Goal: Task Accomplishment & Management: Manage account settings

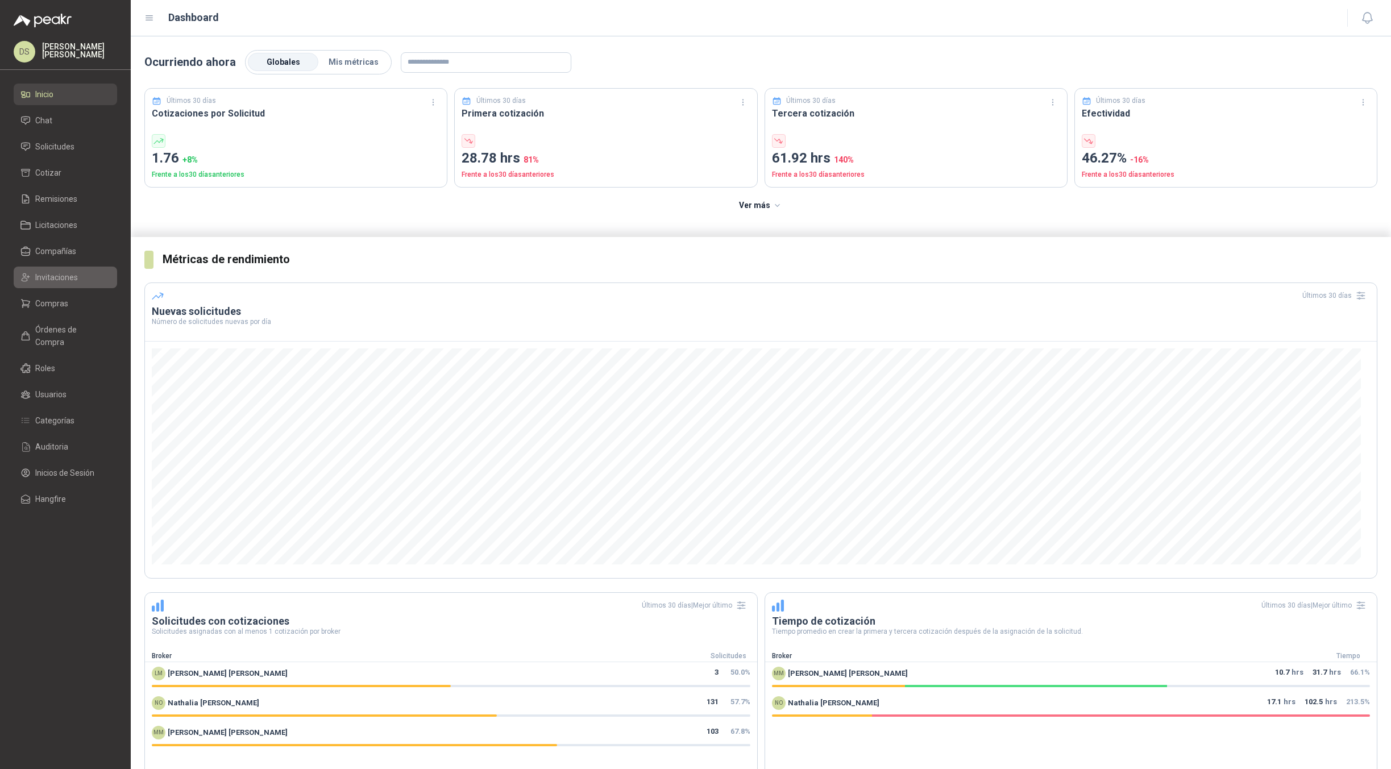
click at [55, 275] on span "Invitaciones" at bounding box center [56, 277] width 43 height 13
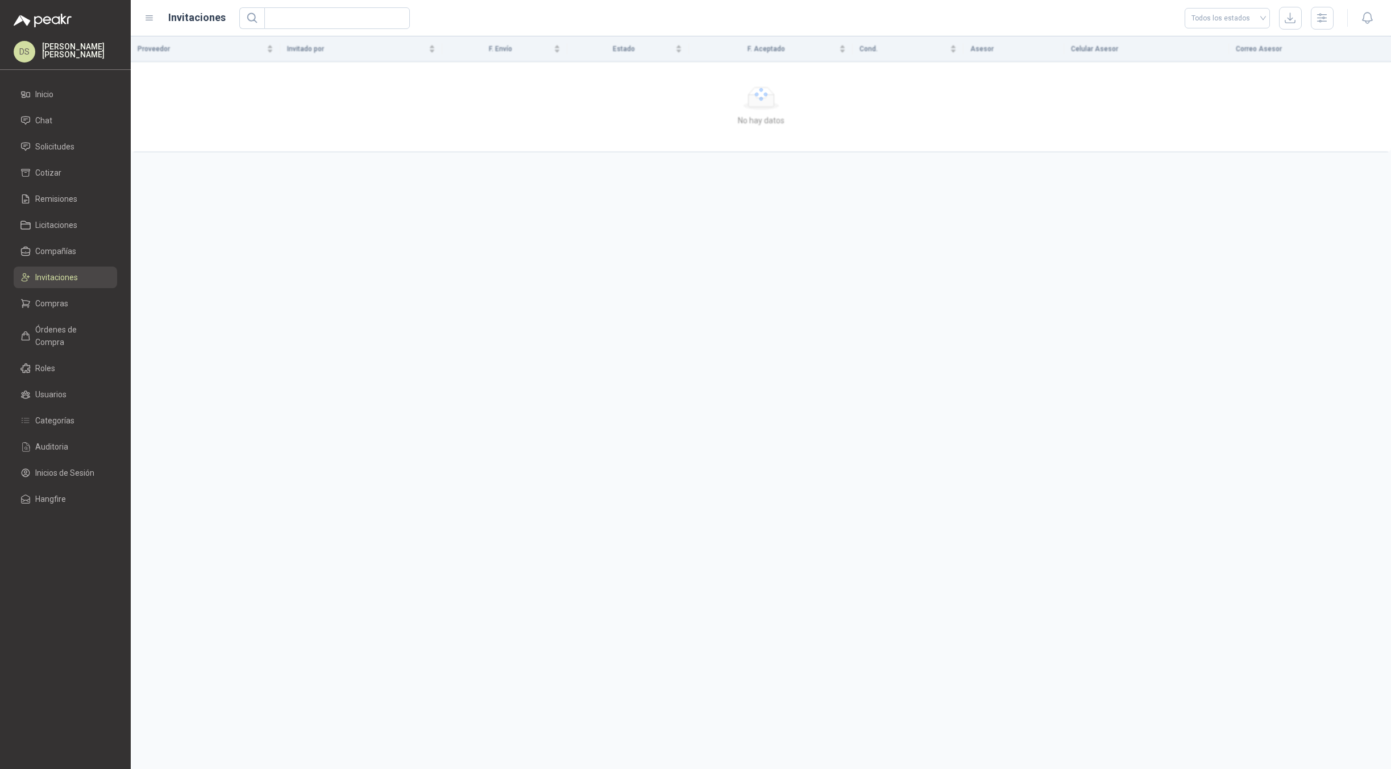
click at [64, 240] on ul "Inicio Chat Solicitudes Cotizar Remisiones Licitaciones Compañías Invitaciones …" at bounding box center [65, 299] width 131 height 431
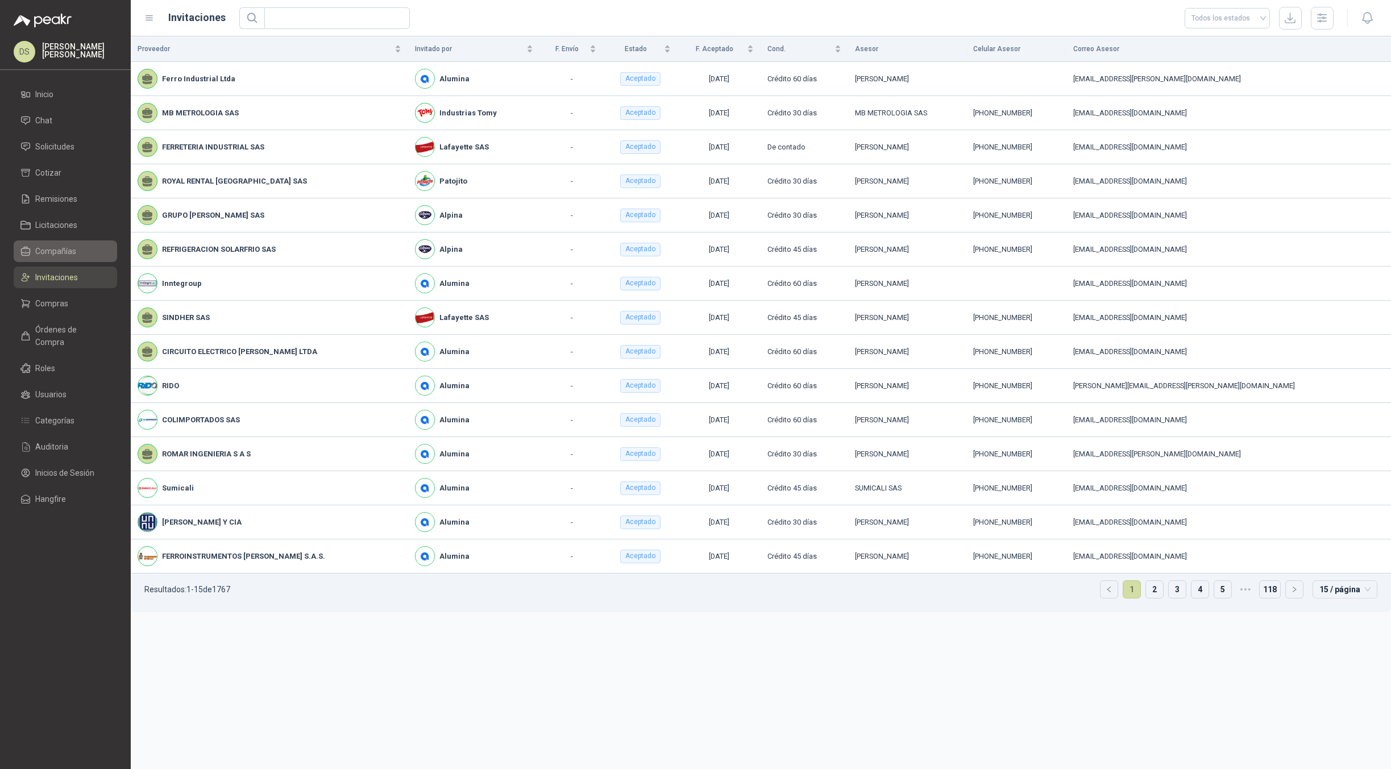
click at [74, 249] on span "Compañías" at bounding box center [55, 251] width 41 height 13
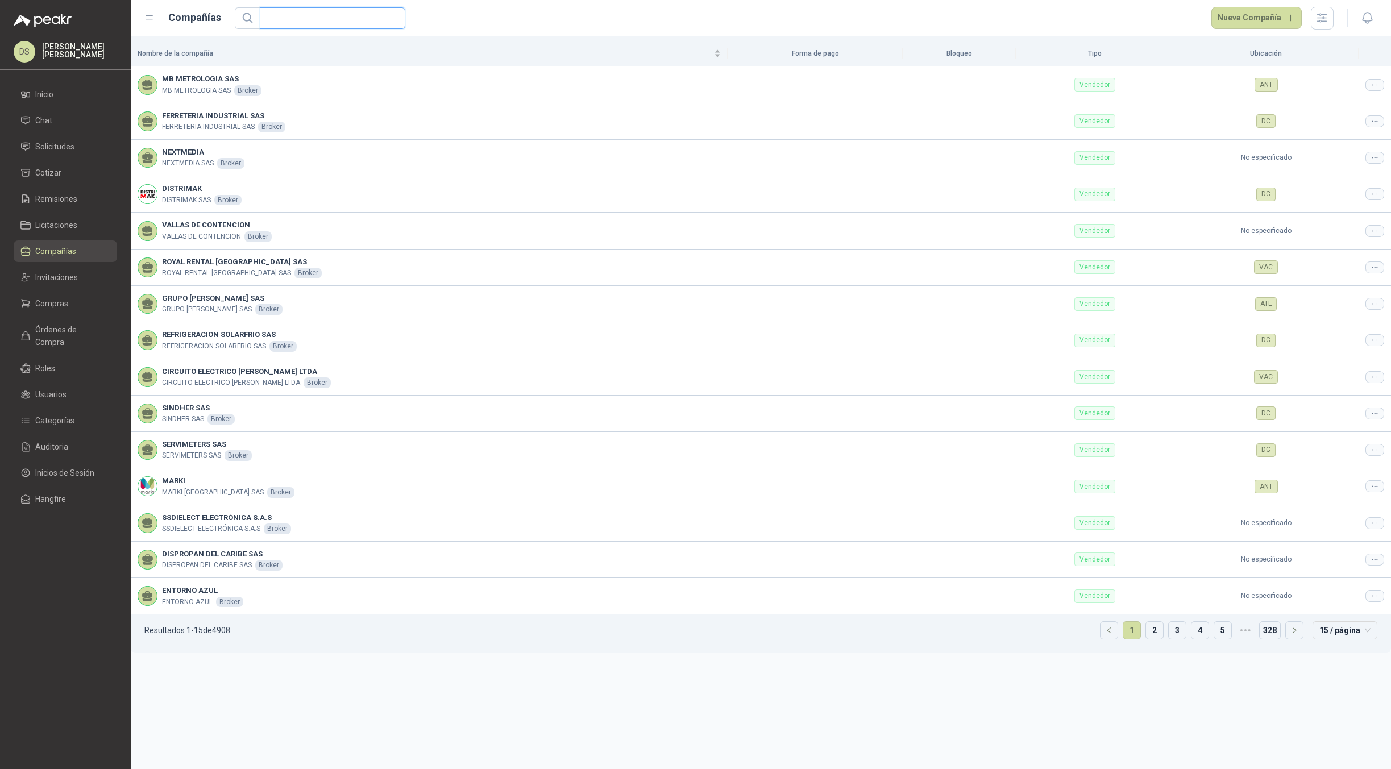
click at [329, 25] on input "text" at bounding box center [328, 18] width 123 height 20
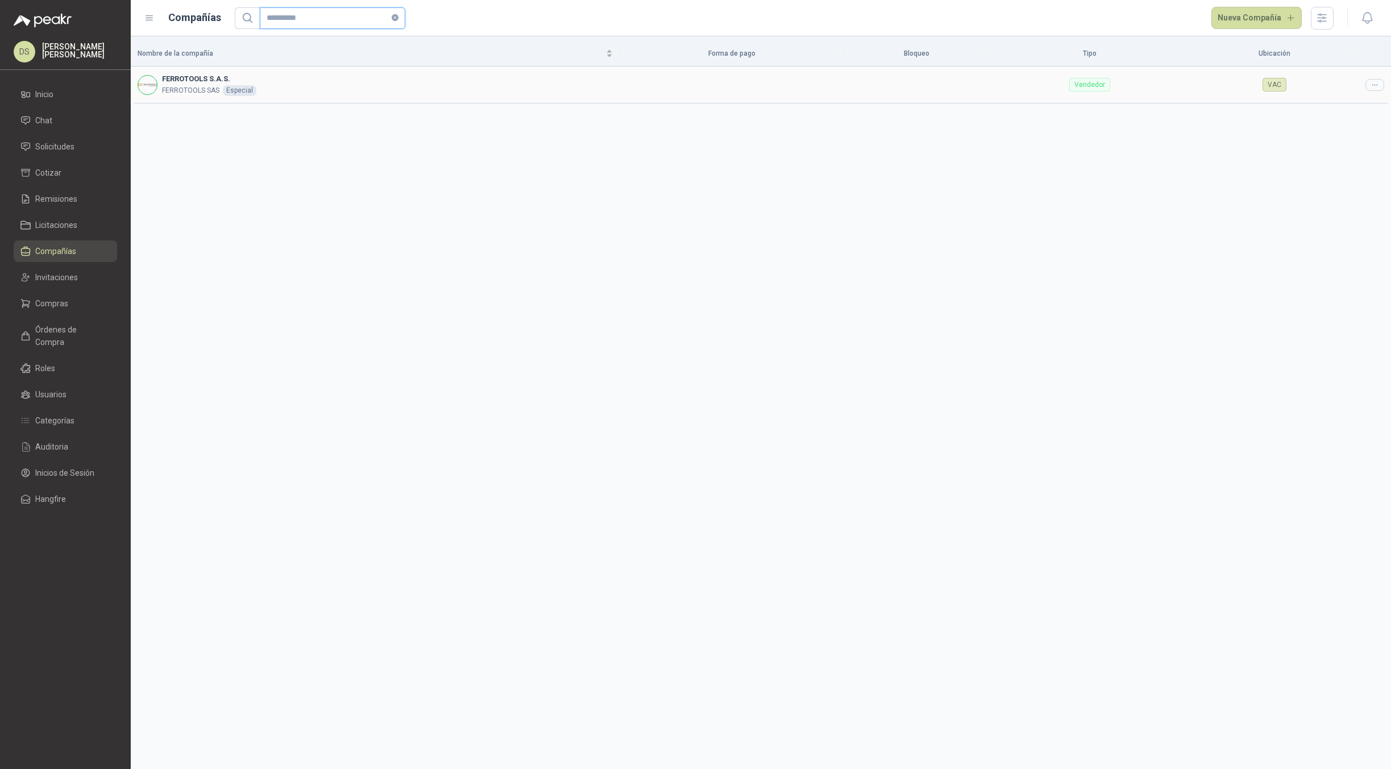
type input "**********"
click at [1377, 83] on icon at bounding box center [1375, 85] width 9 height 9
click at [1358, 101] on span "Editar compañía" at bounding box center [1346, 104] width 59 height 13
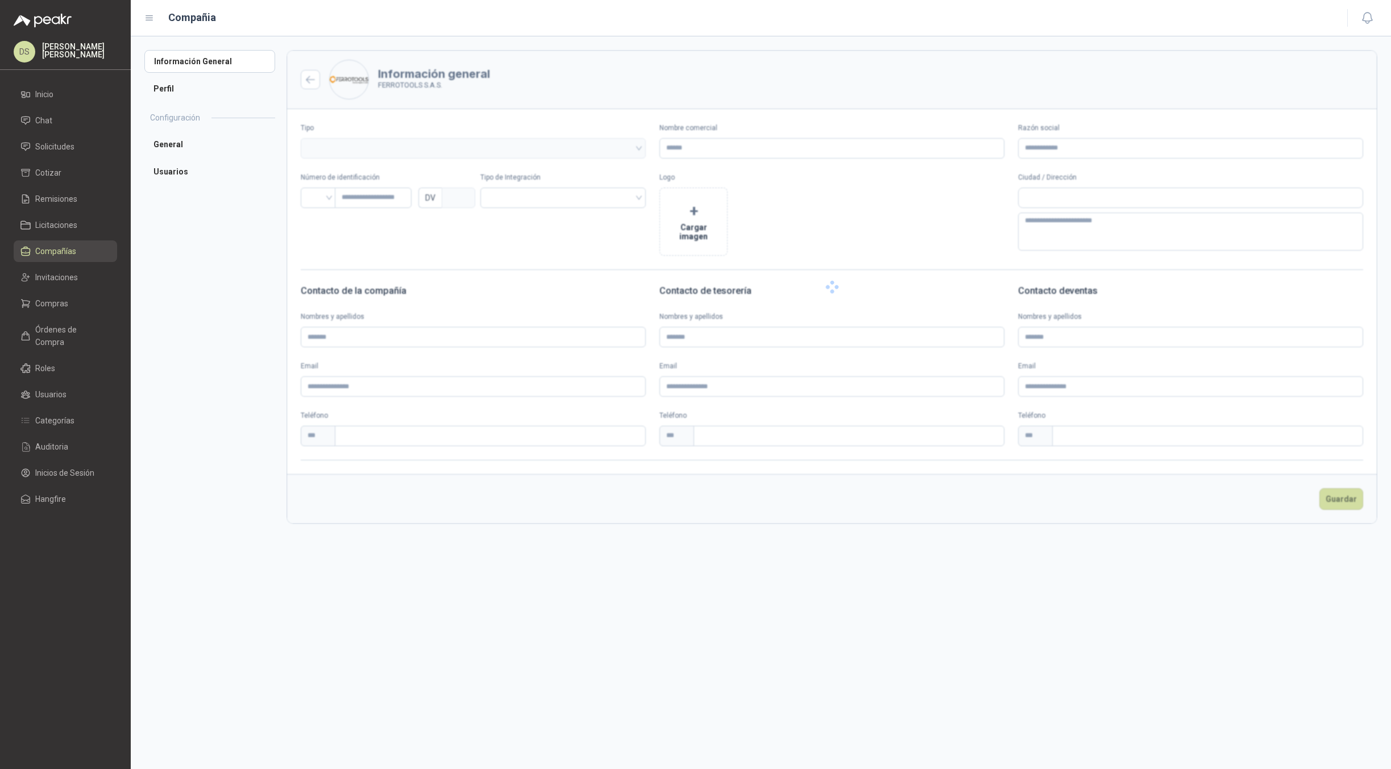
type input "**********"
type input "*********"
type input "*"
type textarea "**********"
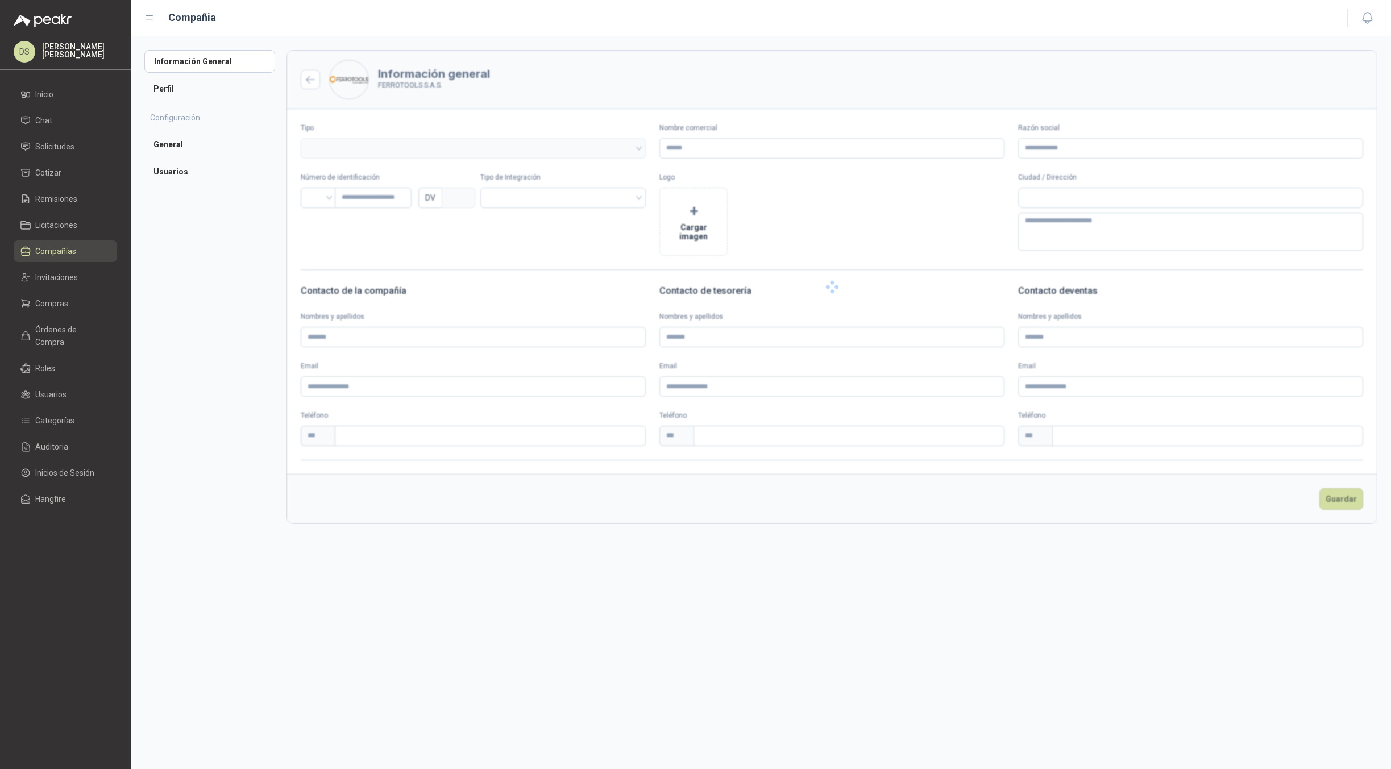
type input "**********"
click at [188, 189] on li "Usuarios" at bounding box center [209, 199] width 131 height 23
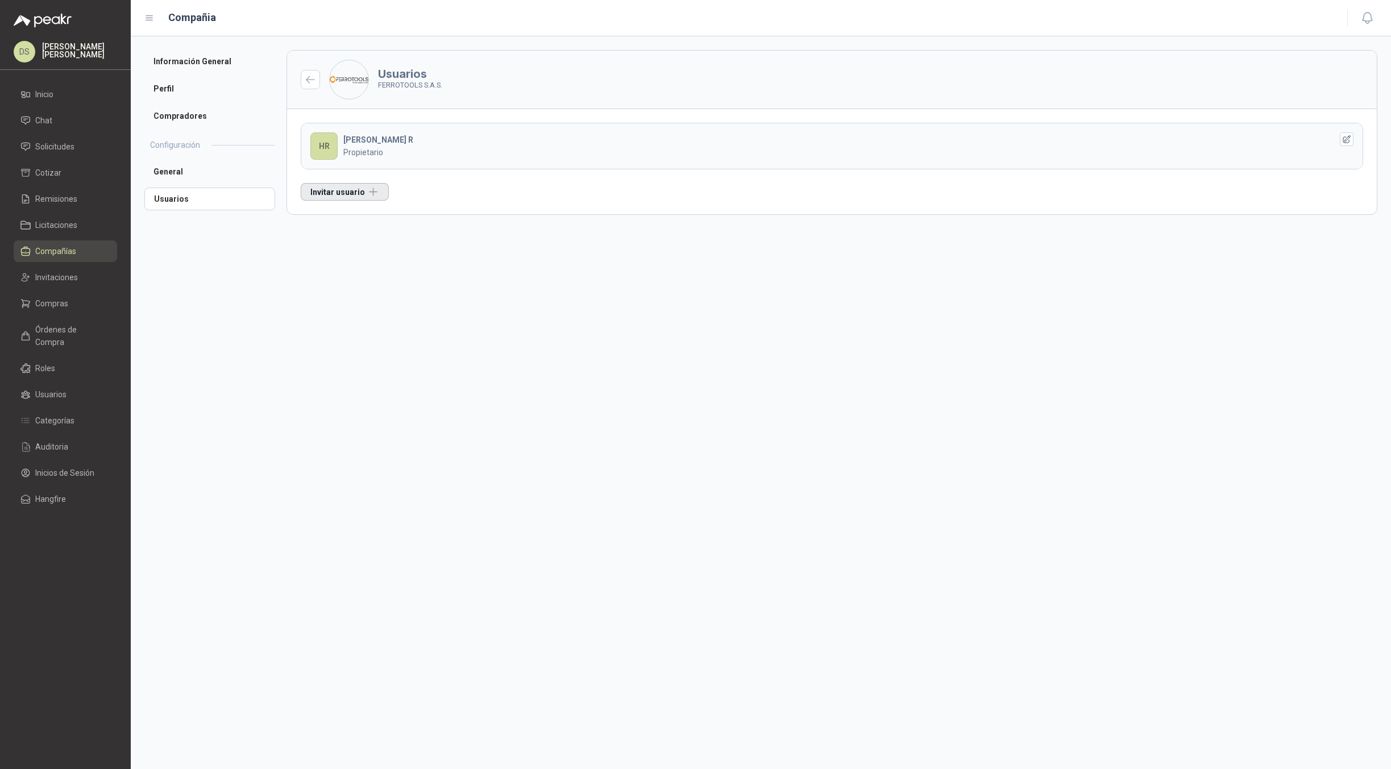
click at [355, 189] on button "Invitar usuario" at bounding box center [345, 192] width 88 height 18
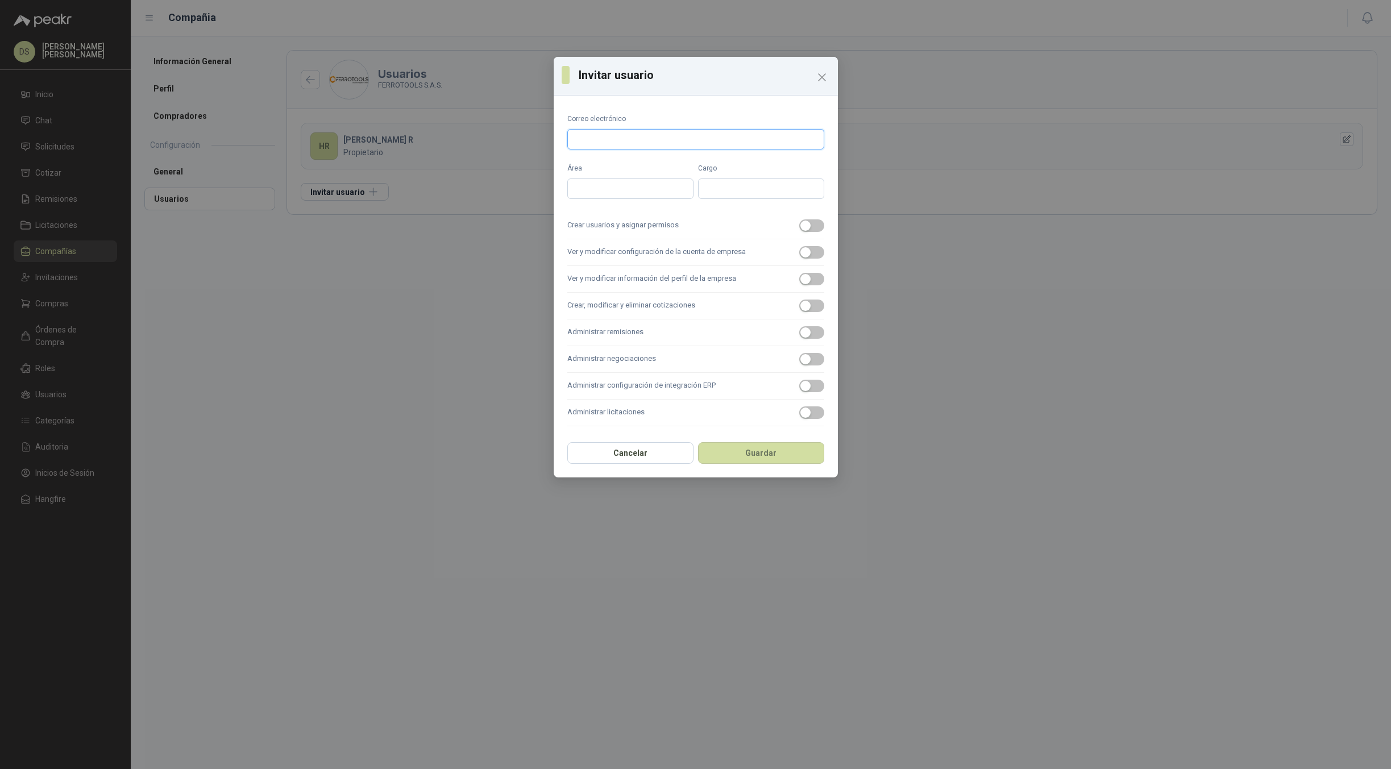
click at [678, 141] on input "Correo electrónico" at bounding box center [695, 139] width 257 height 20
type input "**********"
click at [819, 227] on span "button" at bounding box center [811, 225] width 25 height 13
click at [813, 252] on span "button" at bounding box center [811, 252] width 25 height 13
click at [812, 270] on label "Ver y modificar información del perfil de la empresa" at bounding box center [695, 279] width 257 height 27
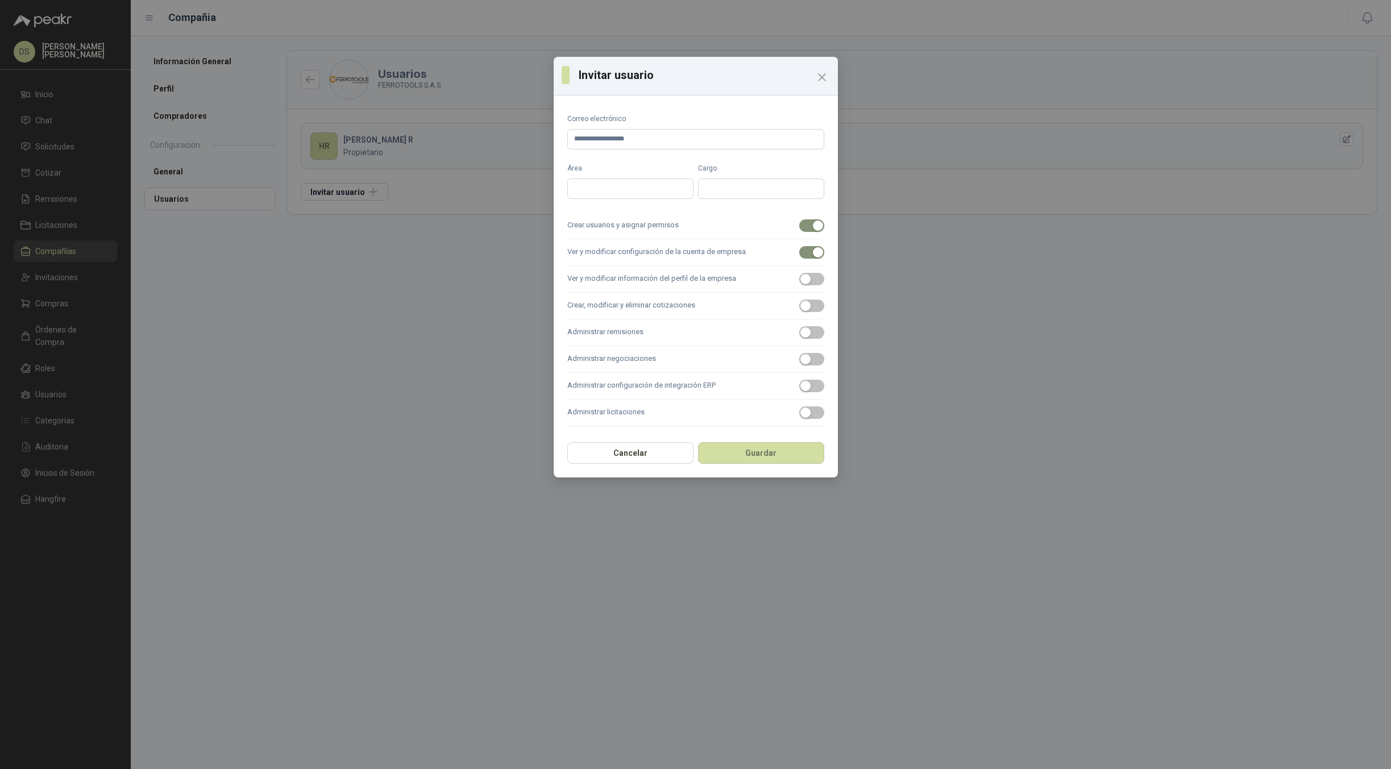
click at [812, 273] on button "Ver y modificar información del perfil de la empresa" at bounding box center [811, 279] width 25 height 13
click at [817, 297] on label "Crear, modificar y eliminar cotizaciones" at bounding box center [695, 306] width 257 height 27
click at [817, 300] on button "Crear, modificar y eliminar cotizaciones" at bounding box center [811, 306] width 25 height 13
click at [813, 332] on span "button" at bounding box center [811, 332] width 25 height 13
click at [816, 351] on label "Administrar negociaciones" at bounding box center [695, 359] width 257 height 27
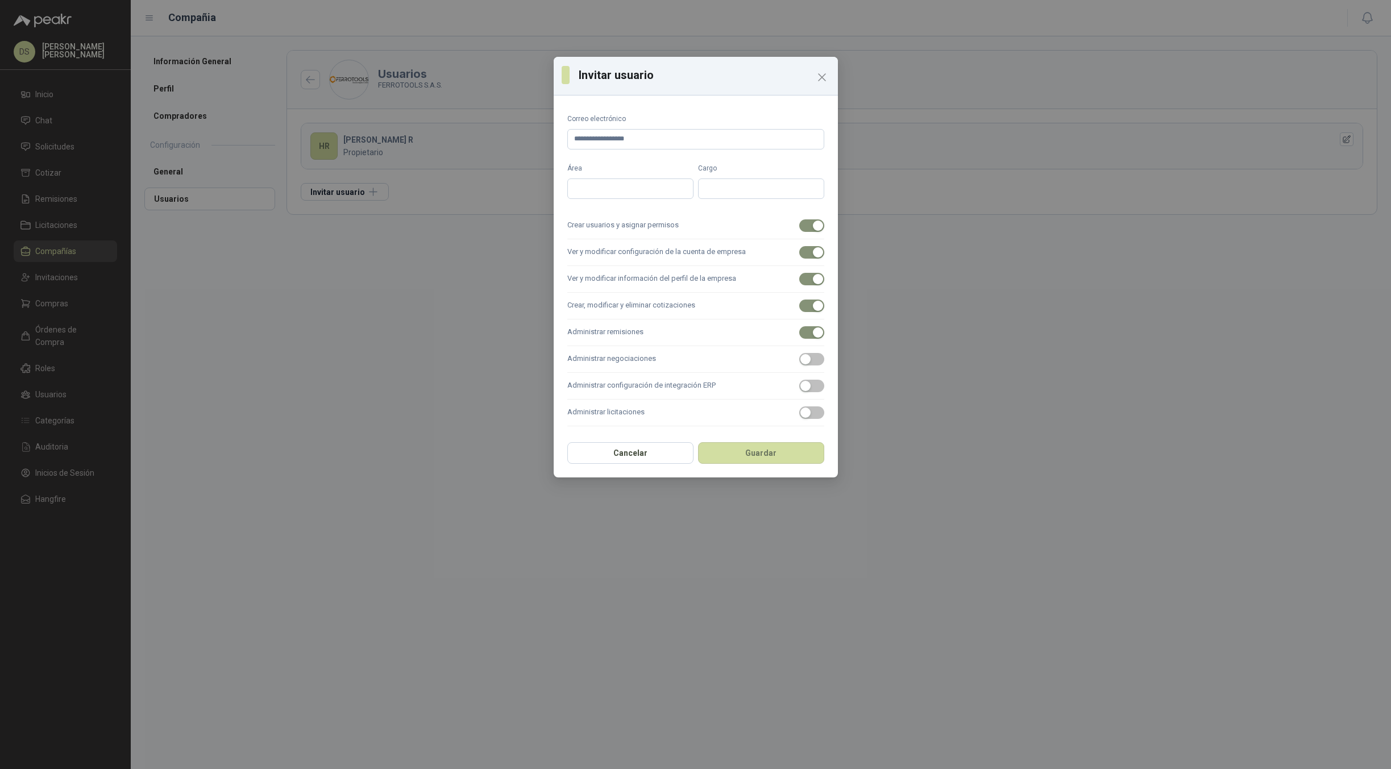
click at [816, 353] on button "Administrar negociaciones" at bounding box center [811, 359] width 25 height 13
click at [813, 385] on span "button" at bounding box center [811, 386] width 25 height 13
click at [814, 416] on span "button" at bounding box center [811, 412] width 25 height 13
click at [777, 462] on button "Guardar" at bounding box center [761, 453] width 126 height 22
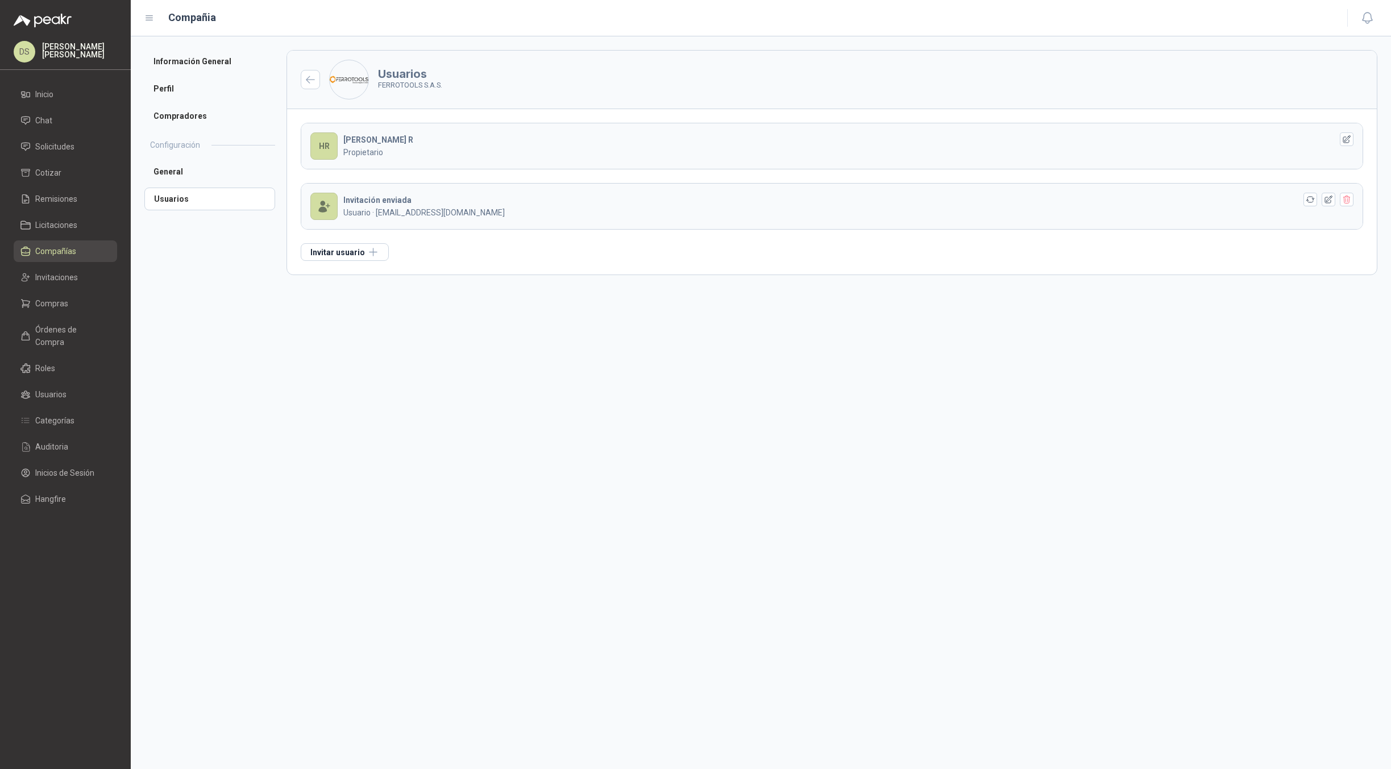
click at [786, 351] on section "Usuarios FERROTOOLS S.A.S. HR [PERSON_NAME] R Propietario Invitación enviada Us…" at bounding box center [832, 402] width 1091 height 705
click at [1179, 409] on section "Usuarios FERROTOOLS S.A.S. HR [PERSON_NAME] R Propietario Invitación enviada Us…" at bounding box center [832, 402] width 1091 height 705
click at [1263, 358] on section "Usuarios FERROTOOLS S.A.S. HR [PERSON_NAME] R Propietario Invitación enviada Us…" at bounding box center [832, 402] width 1091 height 705
drag, startPoint x: 812, startPoint y: 341, endPoint x: 716, endPoint y: 325, distance: 97.9
click at [812, 341] on section "Usuarios FERROTOOLS S.A.S. HR [PERSON_NAME] R Propietario Invitación enviada Us…" at bounding box center [832, 402] width 1091 height 705
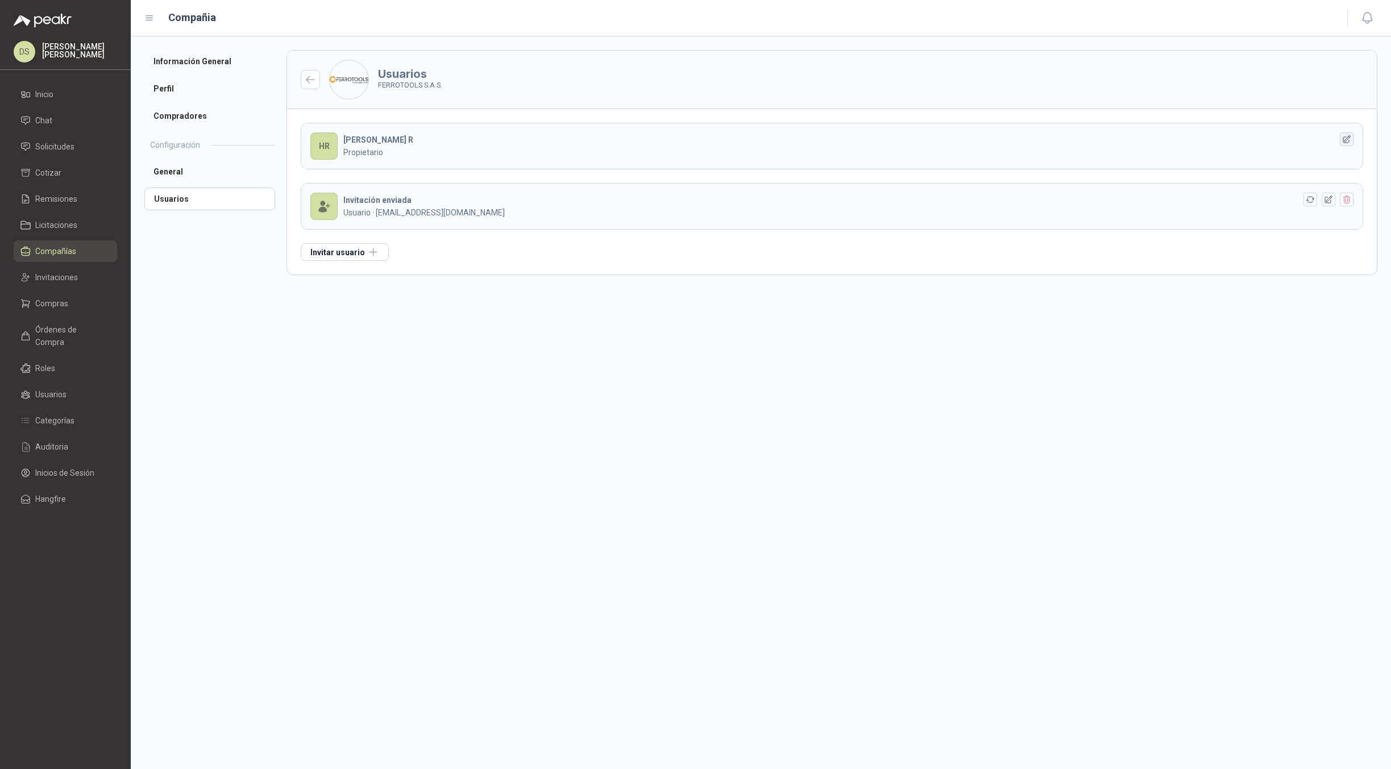
click at [1347, 138] on icon "button" at bounding box center [1347, 140] width 10 height 10
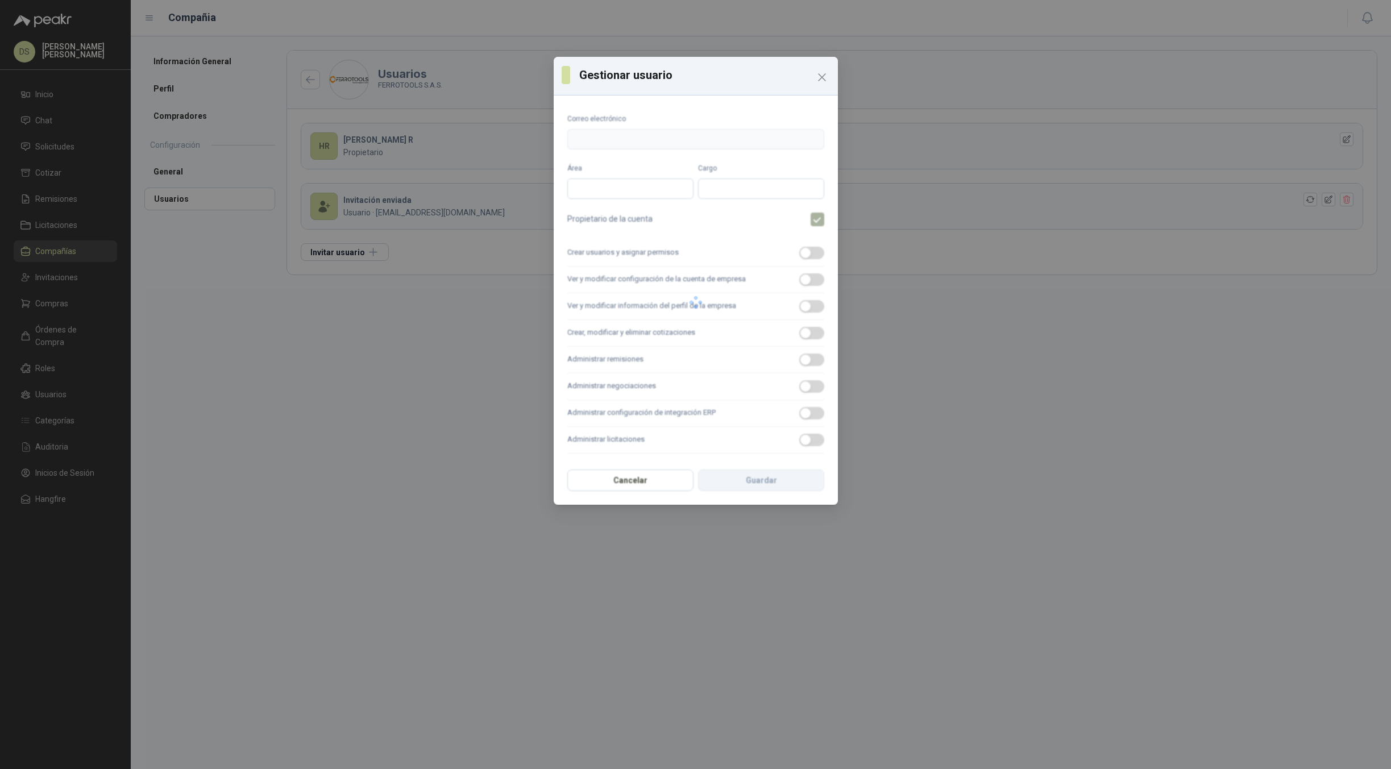
type input "**********"
click at [645, 479] on button "Cancelar" at bounding box center [630, 481] width 126 height 22
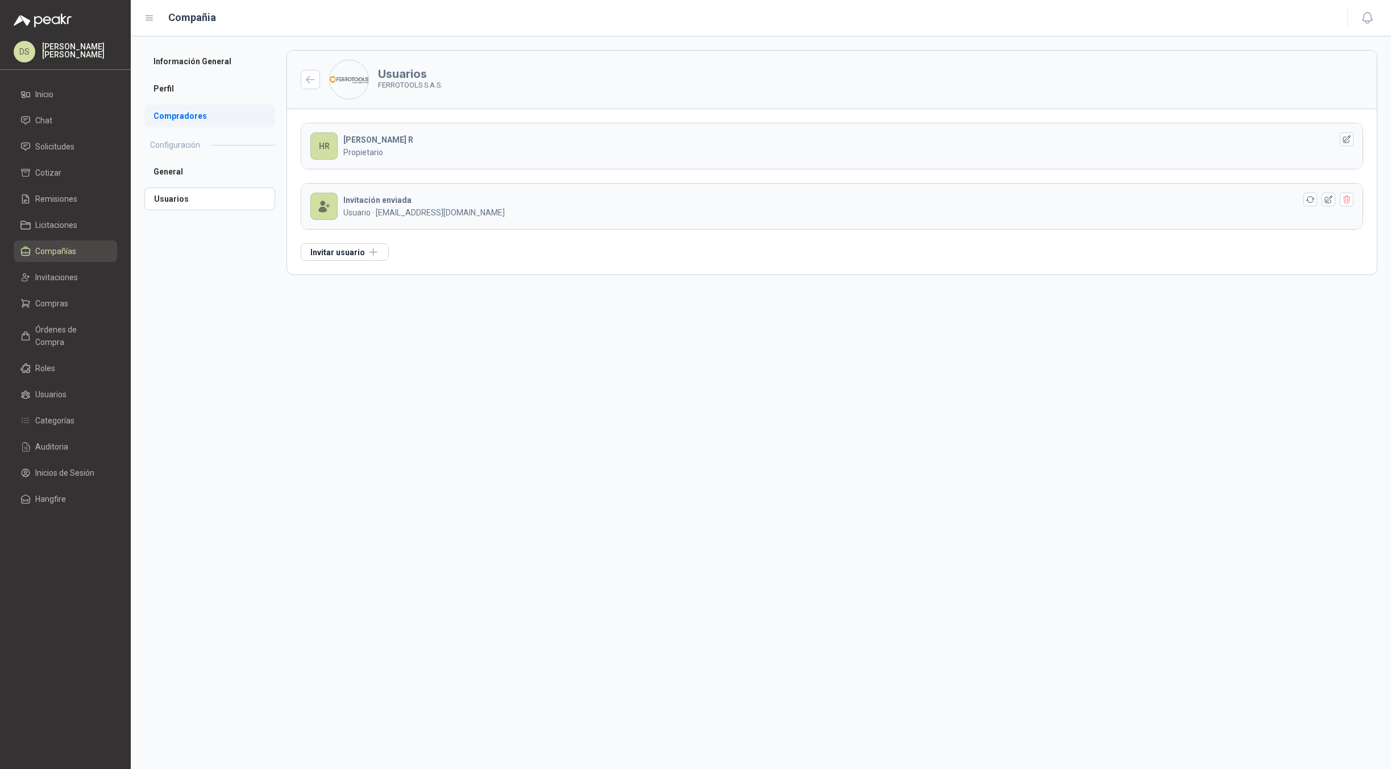
click at [213, 126] on li "Compradores" at bounding box center [209, 116] width 131 height 23
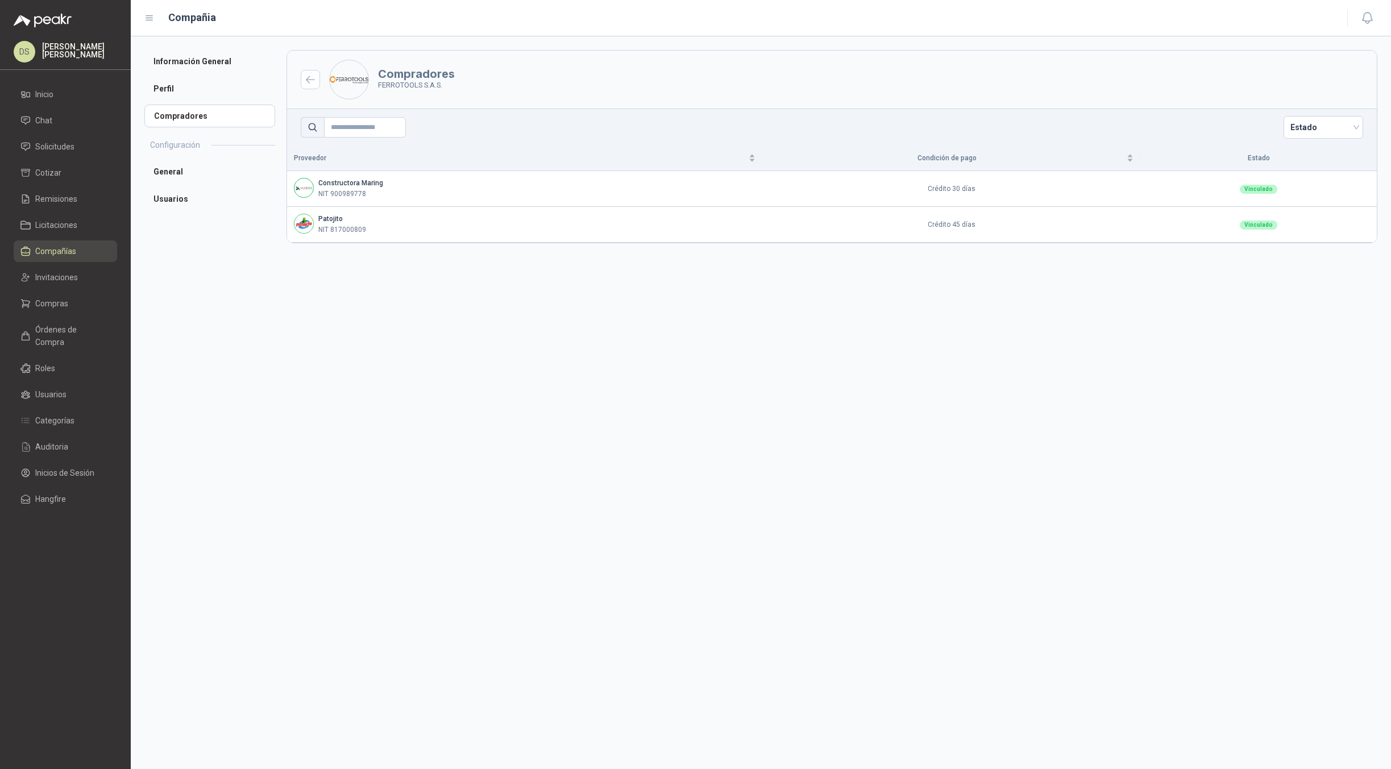
click at [1116, 402] on section "Compradores FERROTOOLS S.A.S. Estado Proveedor Condición de pago Estado Constru…" at bounding box center [832, 402] width 1091 height 705
drag, startPoint x: 1135, startPoint y: 381, endPoint x: 1347, endPoint y: 304, distance: 226.2
click at [1139, 378] on section "Compradores FERROTOOLS S.A.S. Estado Proveedor Condición de pago Estado Constru…" at bounding box center [832, 402] width 1091 height 705
click at [1041, 388] on section "Compradores FERROTOOLS S.A.S. Estado Proveedor Condición de pago Estado Constru…" at bounding box center [832, 402] width 1091 height 705
click at [555, 378] on section "Compradores FERROTOOLS S.A.S. Estado Proveedor Condición de pago Estado Constru…" at bounding box center [832, 402] width 1091 height 705
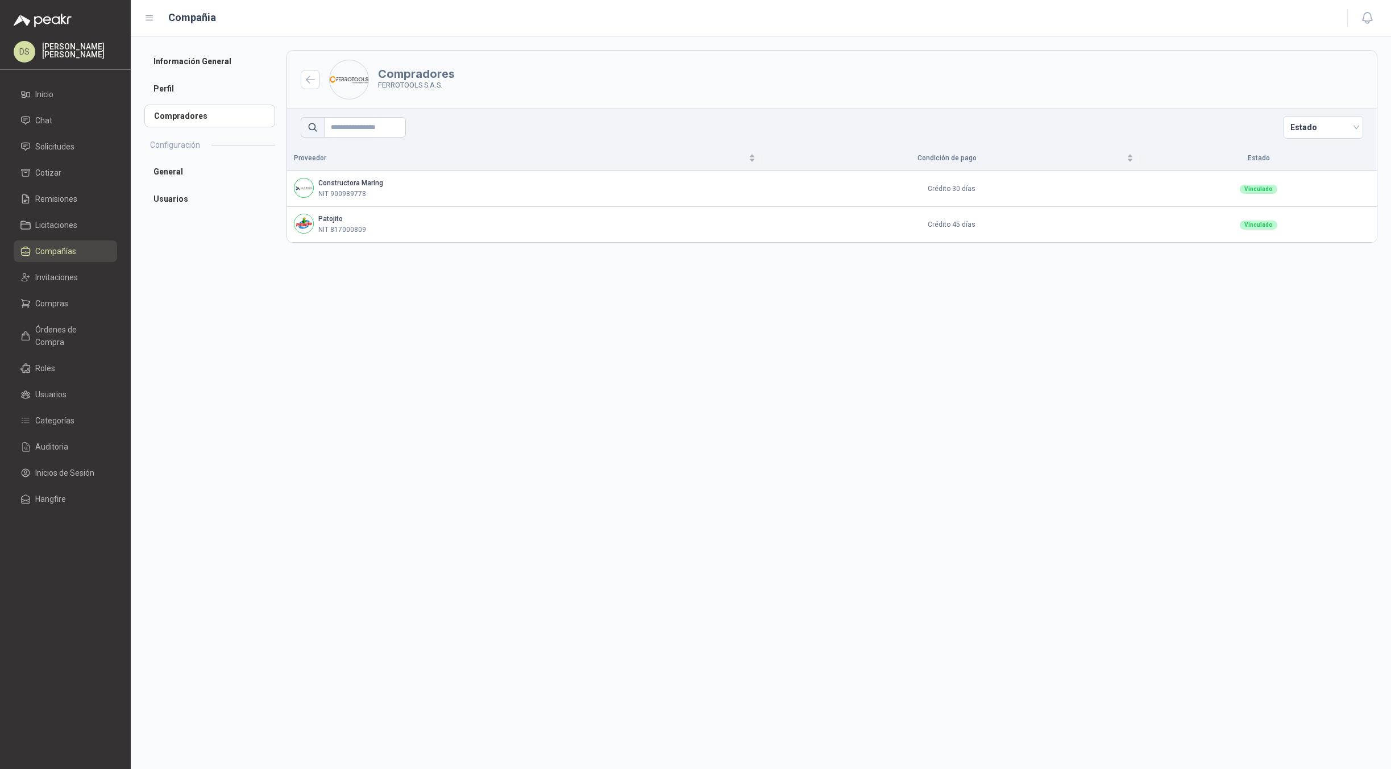
drag, startPoint x: 953, startPoint y: 355, endPoint x: 1342, endPoint y: 317, distance: 390.6
click at [954, 355] on section "Compradores FERROTOOLS S.A.S. Estado Proveedor Condición de pago Estado Constru…" at bounding box center [832, 402] width 1091 height 705
click at [1110, 338] on section "Compradores FERROTOOLS S.A.S. Estado Proveedor Condición de pago Estado Constru…" at bounding box center [832, 402] width 1091 height 705
click at [1003, 69] on header "Compradores FERROTOOLS S.A.S." at bounding box center [832, 80] width 1090 height 59
click at [607, 301] on section "Compradores FERROTOOLS S.A.S. Estado Proveedor Condición de pago Estado Constru…" at bounding box center [832, 402] width 1091 height 705
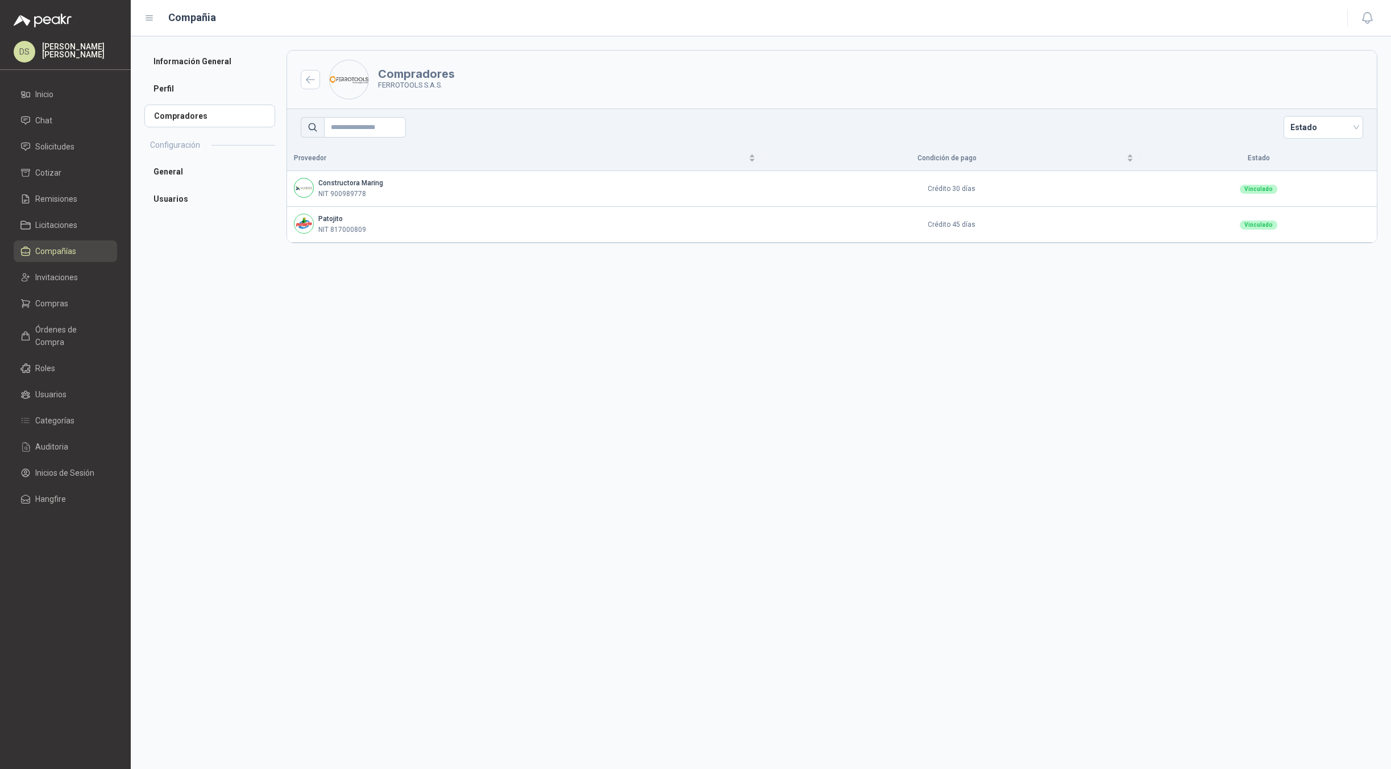
click at [1073, 305] on section "Compradores FERROTOOLS S.A.S. Estado Proveedor Condición de pago Estado Constru…" at bounding box center [832, 402] width 1091 height 705
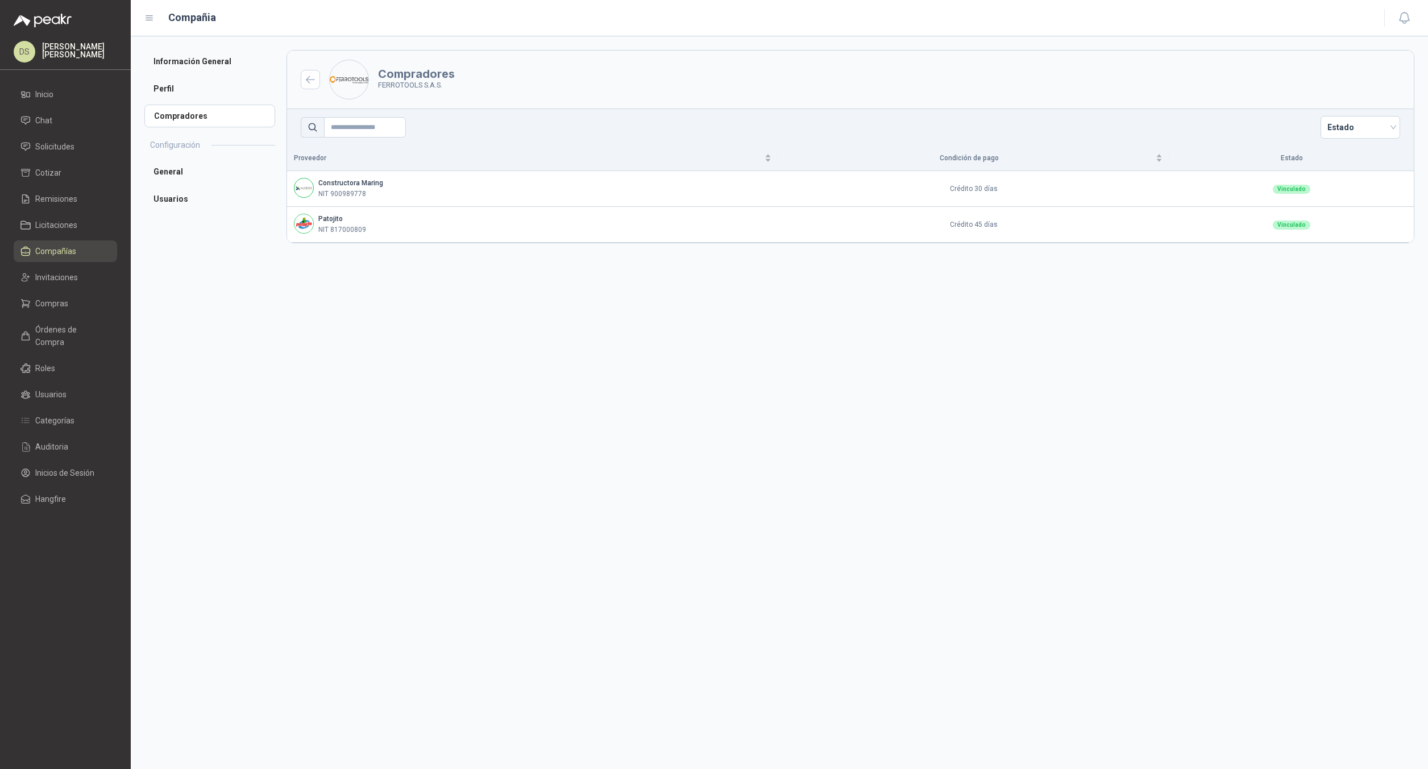
click at [1033, 353] on section "Compradores FERROTOOLS S.A.S. Estado Proveedor Condición de pago Estado Constru…" at bounding box center [851, 402] width 1128 height 705
